Goal: Task Accomplishment & Management: Complete application form

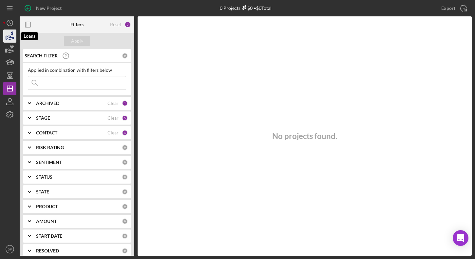
click at [6, 33] on icon "button" at bounding box center [10, 36] width 16 height 16
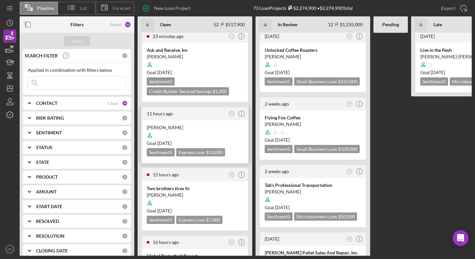
scroll to position [7, 0]
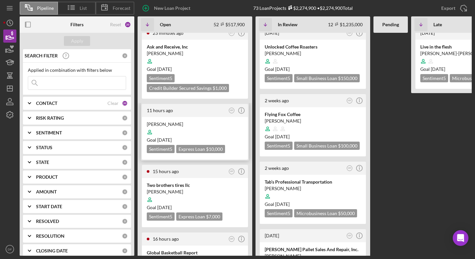
click at [177, 127] on div at bounding box center [195, 132] width 96 height 12
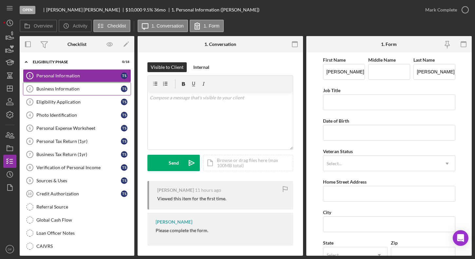
click at [91, 94] on link "Business Information 2 Business Information T S" at bounding box center [77, 88] width 108 height 13
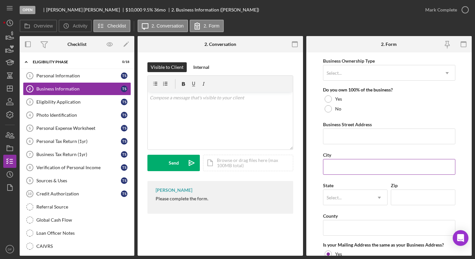
scroll to position [526, 0]
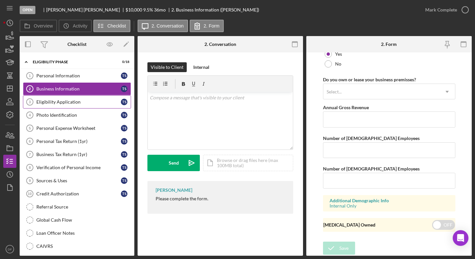
click at [81, 98] on link "Eligibility Application 3 Eligibility Application T S" at bounding box center [77, 101] width 108 height 13
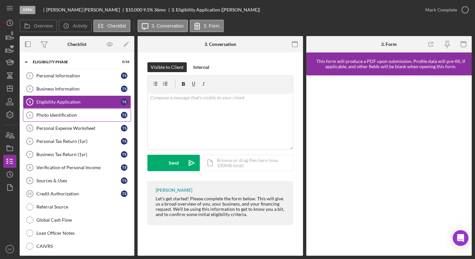
click at [81, 119] on link "Photo Identification 4 Photo Identification T S" at bounding box center [77, 114] width 108 height 13
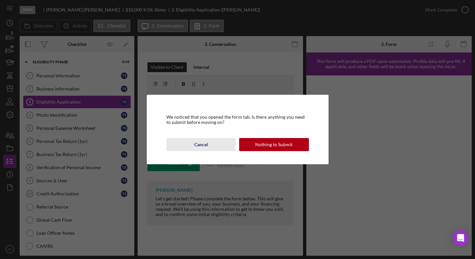
click at [197, 145] on div "Cancel" at bounding box center [201, 144] width 14 height 13
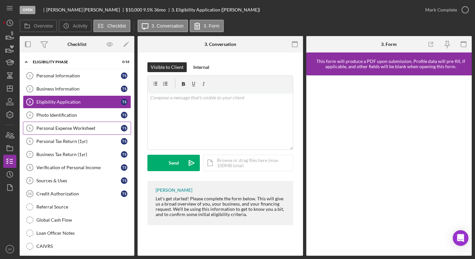
click at [80, 131] on link "Personal Expense Worksheet 5 Personal Expense Worksheet T S" at bounding box center [77, 127] width 108 height 13
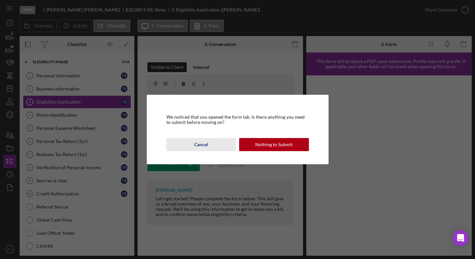
click at [202, 140] on div "Cancel" at bounding box center [201, 144] width 14 height 13
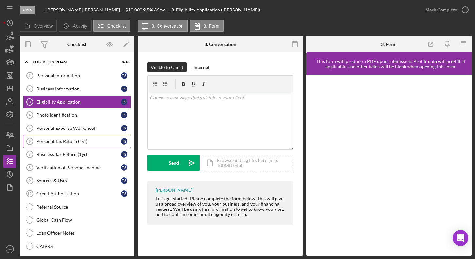
click at [100, 143] on div "Personal Tax Return (1yr)" at bounding box center [78, 141] width 84 height 5
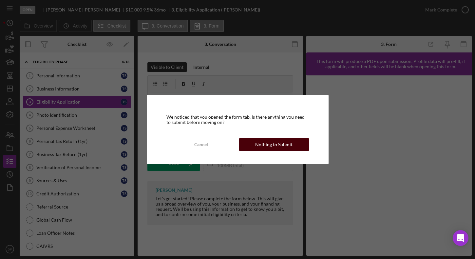
click at [247, 145] on button "Nothing to Submit" at bounding box center [274, 144] width 70 height 13
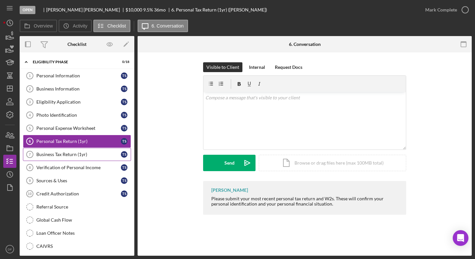
click at [90, 158] on link "Business Tax Return (1yr) 7 Business Tax Return (1yr) T S" at bounding box center [77, 154] width 108 height 13
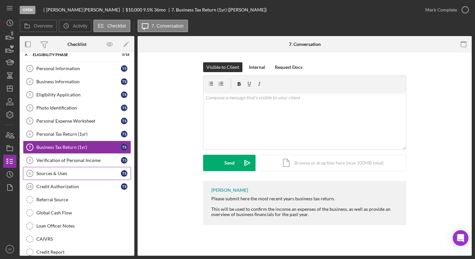
scroll to position [4, 0]
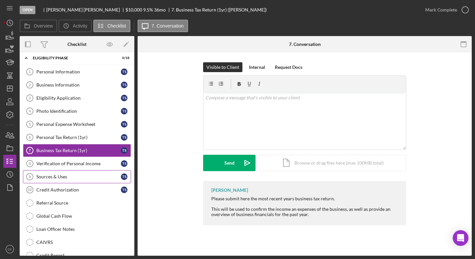
click at [84, 177] on div "Sources & Uses" at bounding box center [78, 176] width 84 height 5
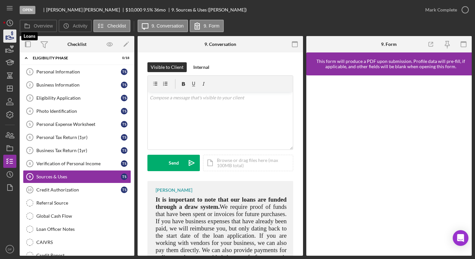
click at [9, 37] on icon "button" at bounding box center [10, 36] width 16 height 16
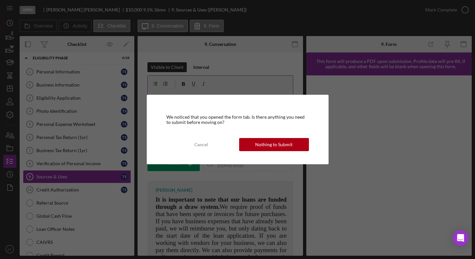
click at [209, 146] on button "Cancel" at bounding box center [201, 144] width 70 height 13
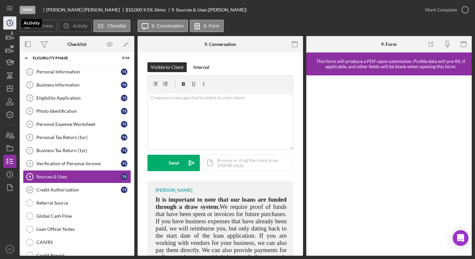
click at [4, 27] on icon "Icon/History" at bounding box center [10, 23] width 16 height 16
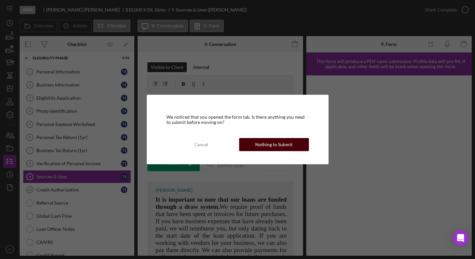
click at [253, 145] on button "Nothing to Submit" at bounding box center [274, 144] width 70 height 13
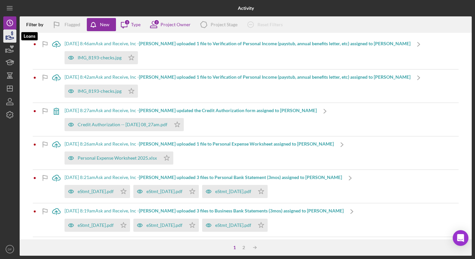
click at [7, 38] on icon "button" at bounding box center [10, 36] width 16 height 16
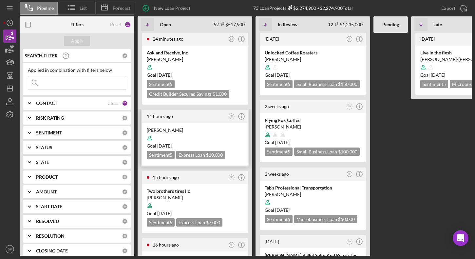
scroll to position [3, 0]
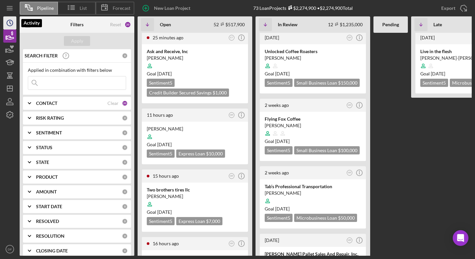
click at [11, 23] on icon "Icon/History" at bounding box center [10, 23] width 16 height 16
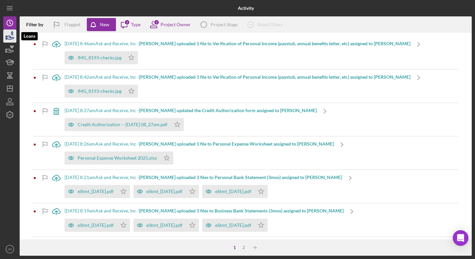
click at [10, 35] on icon "button" at bounding box center [10, 36] width 16 height 16
